Goal: Information Seeking & Learning: Check status

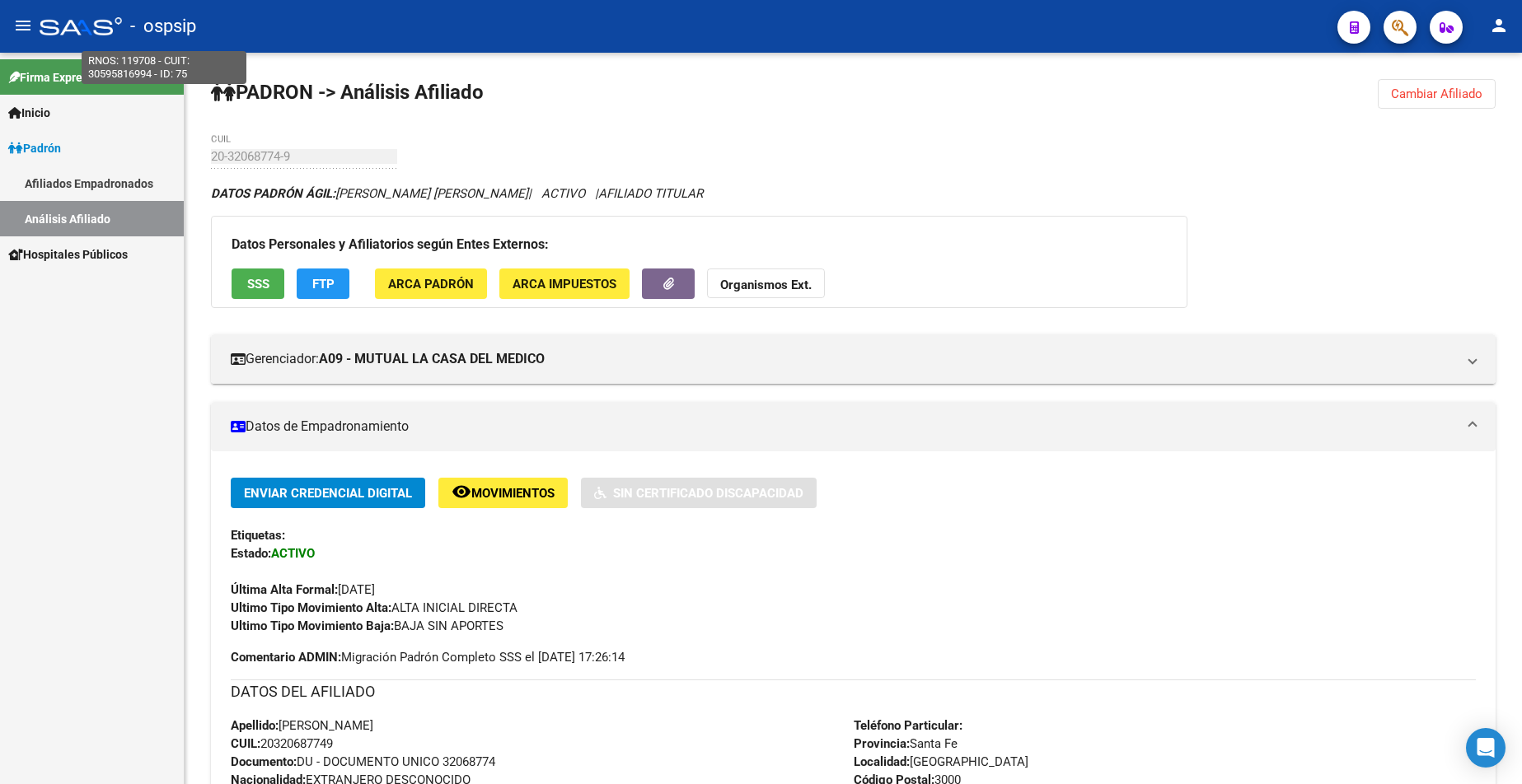
scroll to position [330, 0]
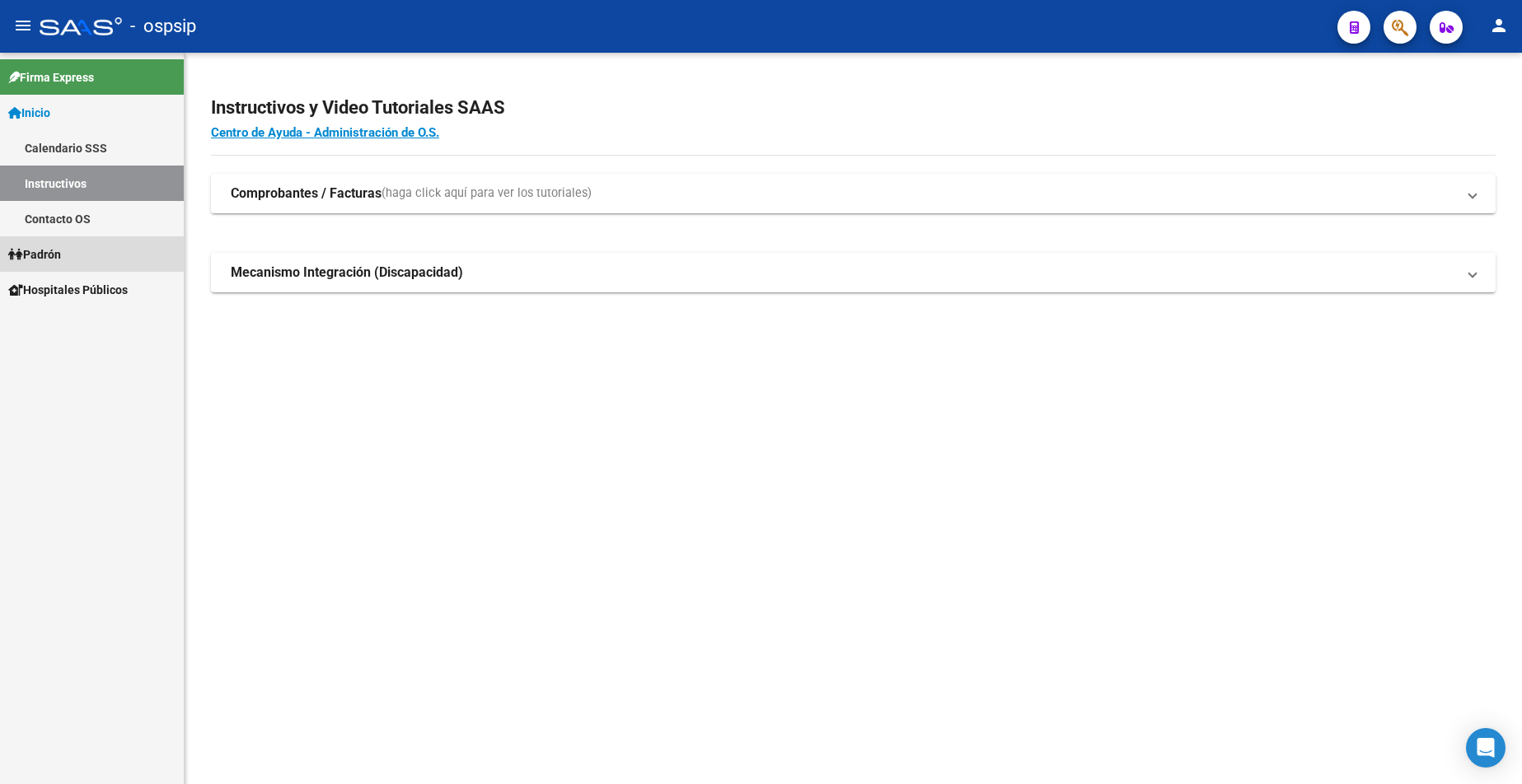
click at [56, 247] on span "Padrón" at bounding box center [34, 254] width 53 height 19
click at [76, 322] on link "Análisis Afiliado" at bounding box center [92, 325] width 184 height 35
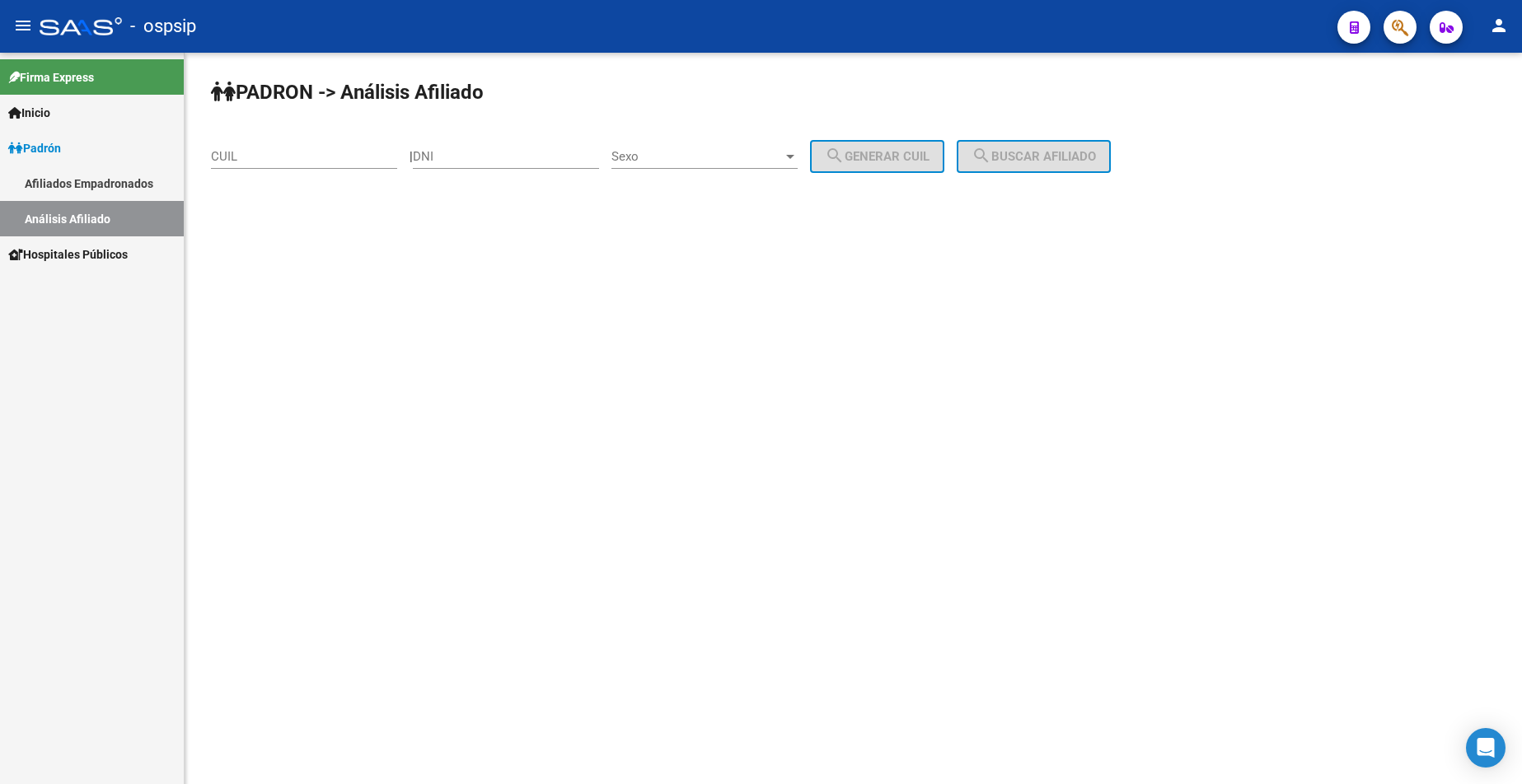
drag, startPoint x: 489, startPoint y: 160, endPoint x: 471, endPoint y: 179, distance: 26.2
click at [489, 161] on input "DNI" at bounding box center [506, 156] width 187 height 15
type input "14959195"
click at [755, 135] on div "Sexo Sexo" at bounding box center [704, 151] width 187 height 35
click at [710, 161] on span "Masculino" at bounding box center [723, 157] width 187 height 37
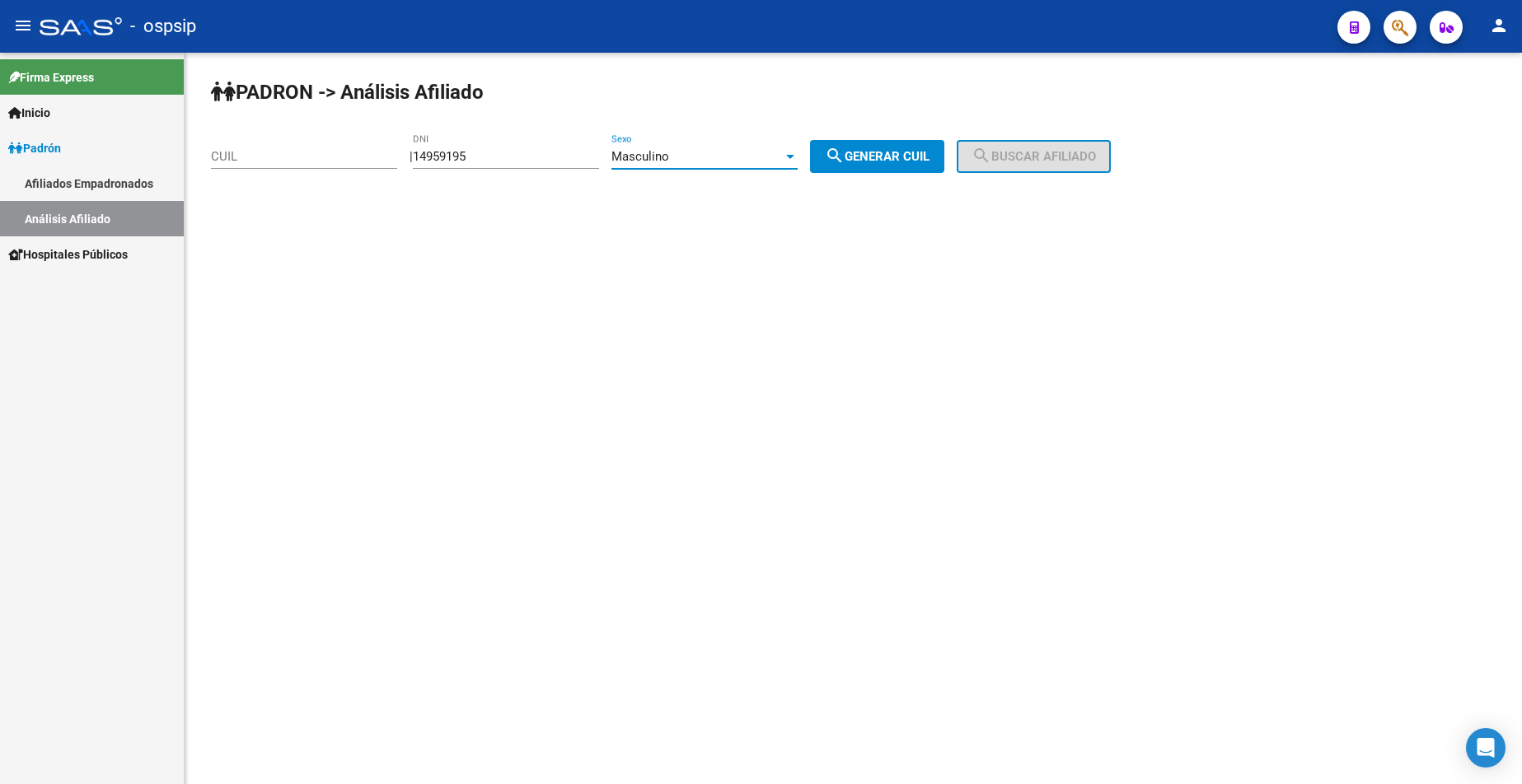
drag, startPoint x: 873, startPoint y: 150, endPoint x: 891, endPoint y: 155, distance: 18.7
click at [874, 150] on span "search Generar CUIL" at bounding box center [877, 156] width 105 height 15
type input "20-14959195-9"
drag, startPoint x: 1087, startPoint y: 155, endPoint x: 1089, endPoint y: 167, distance: 12.2
click at [1088, 155] on span "search Buscar afiliado" at bounding box center [1034, 156] width 124 height 15
